Goal: Find contact information: Find contact information

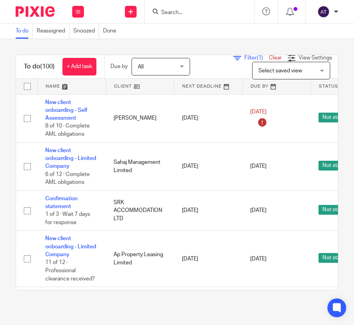
drag, startPoint x: 0, startPoint y: 0, endPoint x: 179, endPoint y: 16, distance: 179.7
click at [179, 16] on div at bounding box center [199, 11] width 109 height 23
click at [177, 14] on input "Search" at bounding box center [196, 12] width 70 height 7
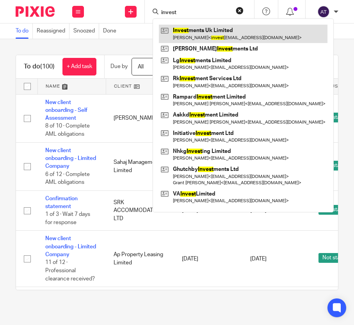
type input "invest"
click at [191, 29] on link at bounding box center [243, 34] width 169 height 18
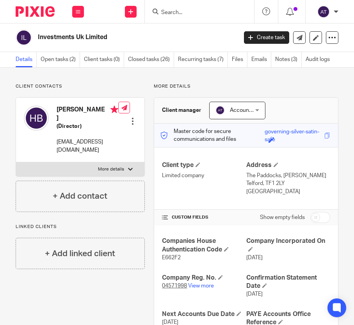
click at [71, 138] on p "investmentsuk@live.co.uk" at bounding box center [88, 146] width 62 height 16
copy div "investmentsuk@live.co.uk"
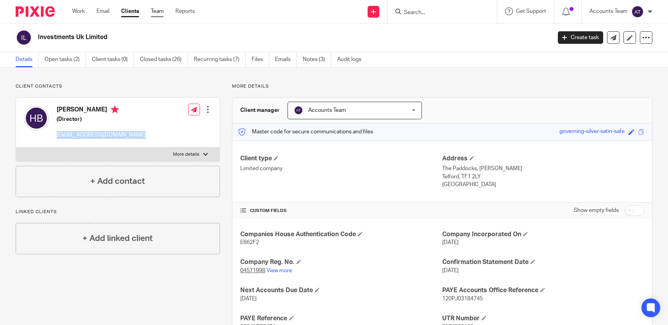
click at [159, 12] on link "Team" at bounding box center [157, 11] width 13 height 8
